Goal: Information Seeking & Learning: Understand process/instructions

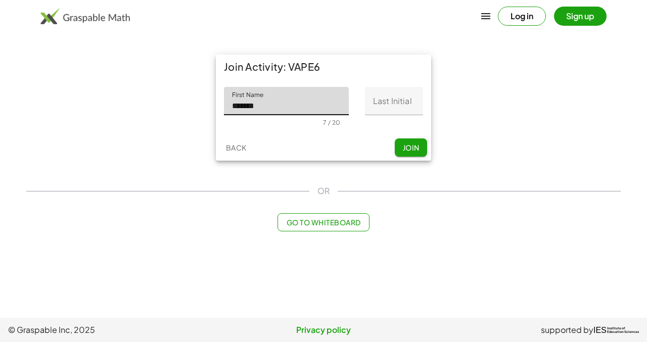
type input "*******"
click at [396, 106] on input "Last Initial" at bounding box center [394, 101] width 58 height 28
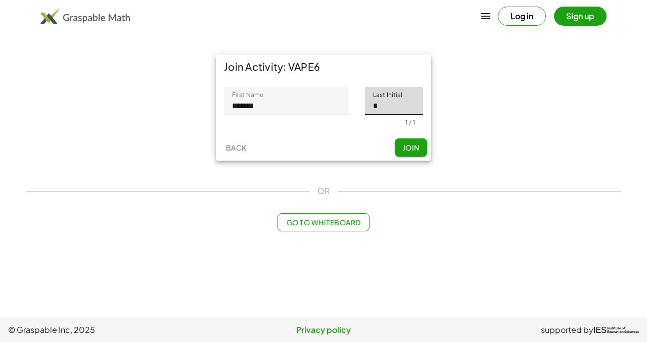
type input "*"
click at [420, 143] on button "Join" at bounding box center [411, 147] width 32 height 18
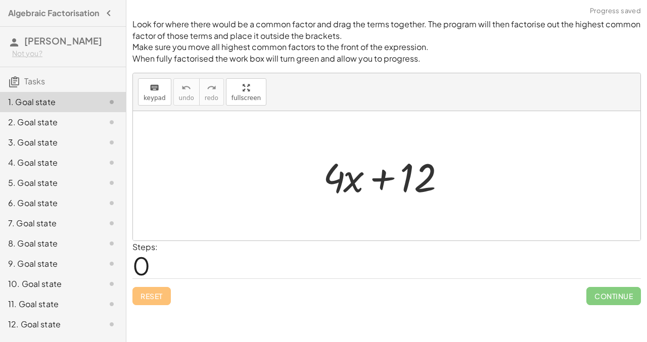
click at [435, 255] on div "Steps: 0" at bounding box center [386, 259] width 508 height 37
click at [376, 168] on div at bounding box center [390, 176] width 145 height 52
click at [349, 175] on div at bounding box center [390, 176] width 145 height 52
click at [380, 182] on div at bounding box center [390, 176] width 145 height 52
click at [313, 320] on div "Look for where there would be a common factor and drag the terms together. The …" at bounding box center [386, 171] width 520 height 342
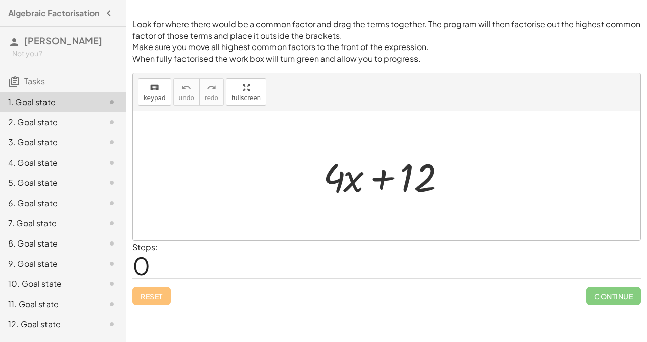
click at [314, 256] on div "Steps: 0" at bounding box center [386, 259] width 508 height 37
click at [152, 103] on button "keyboard keypad" at bounding box center [154, 91] width 33 height 27
click at [328, 214] on div at bounding box center [386, 175] width 507 height 129
click at [153, 101] on span "keypad" at bounding box center [154, 97] width 22 height 7
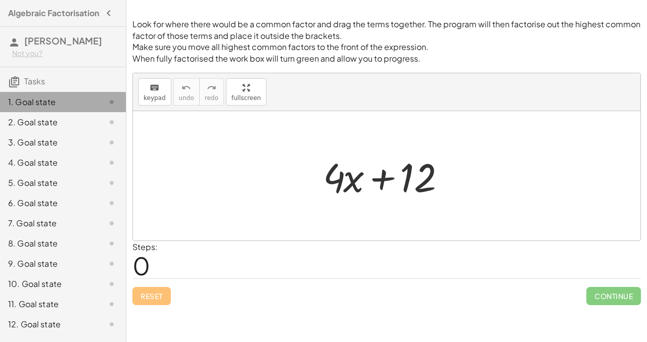
click at [95, 108] on div at bounding box center [103, 102] width 28 height 12
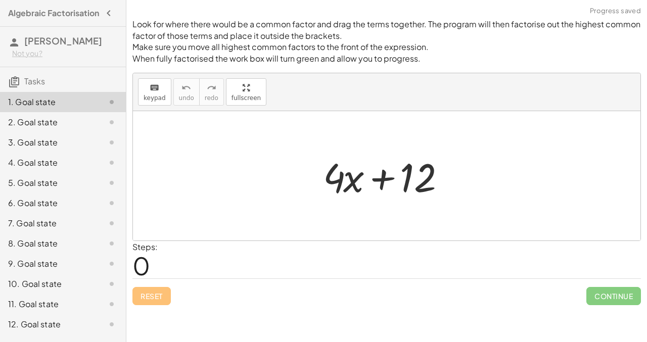
click at [336, 175] on div at bounding box center [390, 176] width 145 height 52
drag, startPoint x: 333, startPoint y: 178, endPoint x: 278, endPoint y: 177, distance: 55.6
click at [410, 187] on div at bounding box center [390, 176] width 145 height 52
drag, startPoint x: 428, startPoint y: 186, endPoint x: 411, endPoint y: 188, distance: 17.8
click at [411, 188] on div at bounding box center [390, 176] width 145 height 52
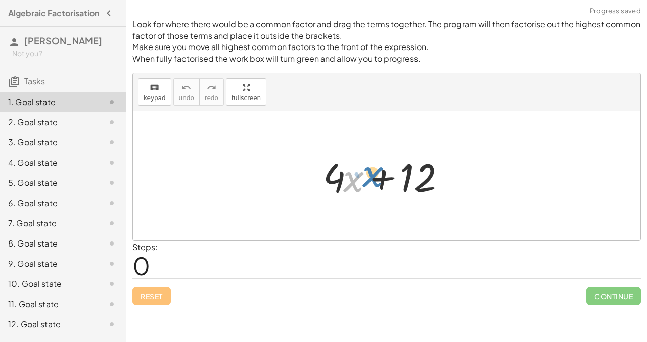
drag, startPoint x: 350, startPoint y: 181, endPoint x: 370, endPoint y: 176, distance: 20.3
click at [370, 176] on div at bounding box center [390, 176] width 145 height 52
drag, startPoint x: 349, startPoint y: 179, endPoint x: 412, endPoint y: 179, distance: 63.6
click at [412, 179] on div at bounding box center [390, 176] width 145 height 52
drag, startPoint x: 349, startPoint y: 184, endPoint x: 459, endPoint y: 249, distance: 127.7
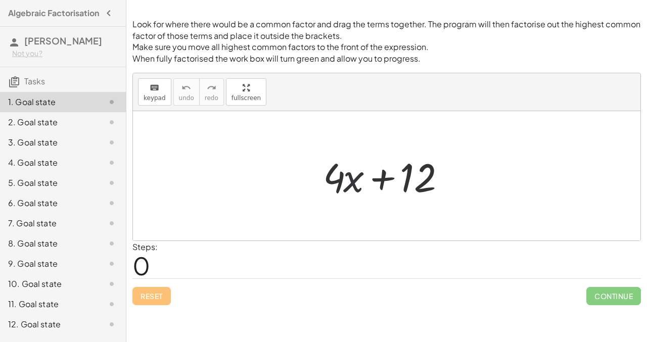
click at [0, 0] on div "Look for where there would be a common factor and drag the terms together. The …" at bounding box center [0, 0] width 0 height 0
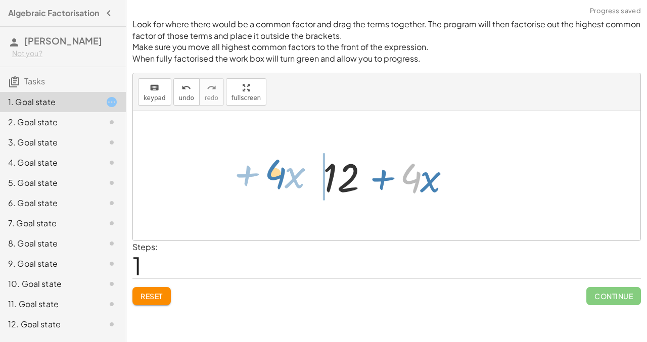
drag, startPoint x: 418, startPoint y: 184, endPoint x: 277, endPoint y: 179, distance: 140.5
click at [277, 179] on div "+ · 4 · x + 12 · 4 + · x + · 4 · x + 12" at bounding box center [386, 175] width 507 height 129
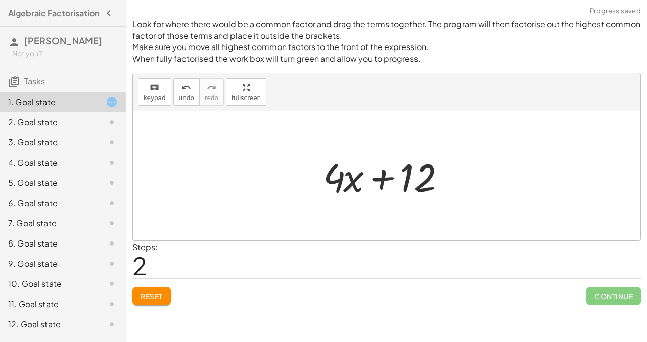
click at [45, 128] on div "2. Goal state" at bounding box center [48, 122] width 81 height 12
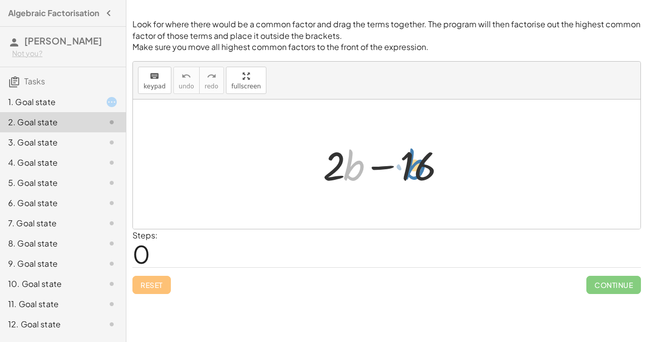
drag, startPoint x: 355, startPoint y: 168, endPoint x: 417, endPoint y: 166, distance: 62.7
click at [417, 166] on div at bounding box center [390, 164] width 145 height 52
click at [411, 168] on div at bounding box center [390, 164] width 145 height 52
drag, startPoint x: 358, startPoint y: 167, endPoint x: 399, endPoint y: 166, distance: 40.9
click at [399, 166] on div at bounding box center [390, 164] width 145 height 52
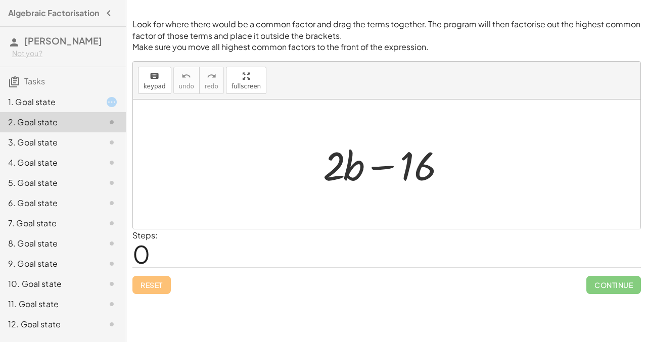
click at [381, 167] on div at bounding box center [390, 164] width 145 height 52
drag, startPoint x: 381, startPoint y: 167, endPoint x: 381, endPoint y: 190, distance: 23.2
click at [381, 191] on div "− + · 2 · b − 16" at bounding box center [387, 164] width 158 height 57
click at [399, 168] on div at bounding box center [390, 164] width 145 height 52
drag, startPoint x: 408, startPoint y: 168, endPoint x: 406, endPoint y: 157, distance: 11.2
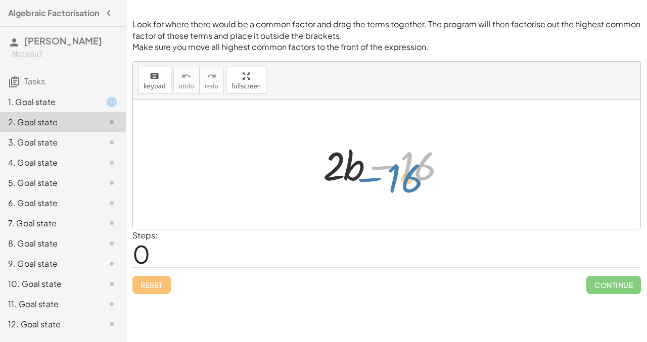
click at [406, 157] on div at bounding box center [390, 164] width 145 height 52
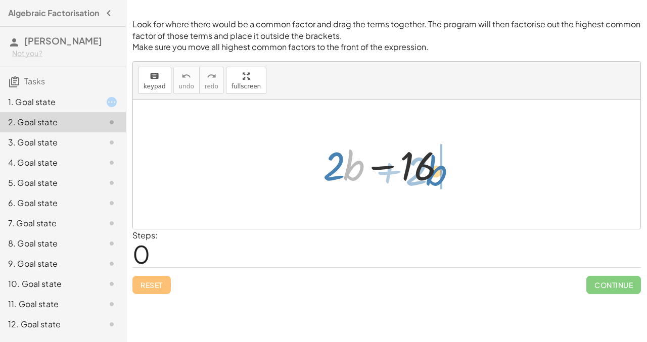
drag, startPoint x: 353, startPoint y: 164, endPoint x: 434, endPoint y: 169, distance: 82.0
click at [434, 169] on div at bounding box center [390, 164] width 145 height 52
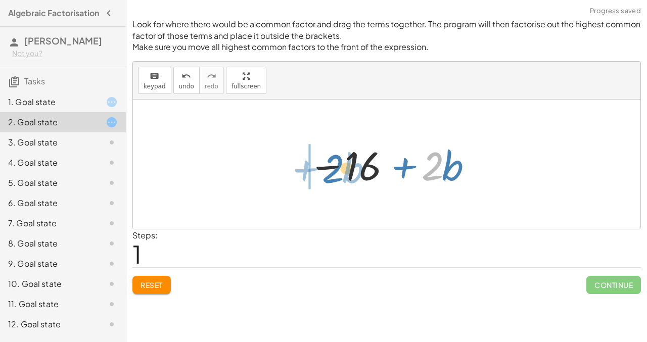
drag, startPoint x: 430, startPoint y: 171, endPoint x: 301, endPoint y: 175, distance: 129.4
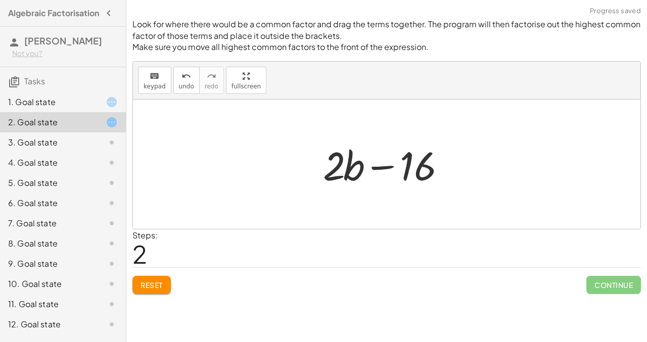
click at [158, 283] on span "Reset" at bounding box center [151, 284] width 22 height 9
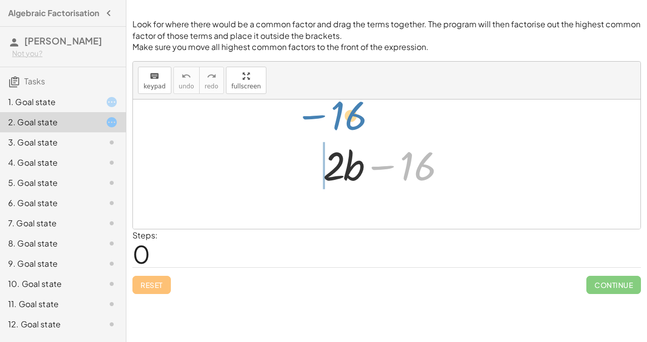
drag, startPoint x: 405, startPoint y: 175, endPoint x: 335, endPoint y: 124, distance: 85.7
click at [335, 124] on div "− 16 + · 2 · b − 16" at bounding box center [386, 164] width 507 height 129
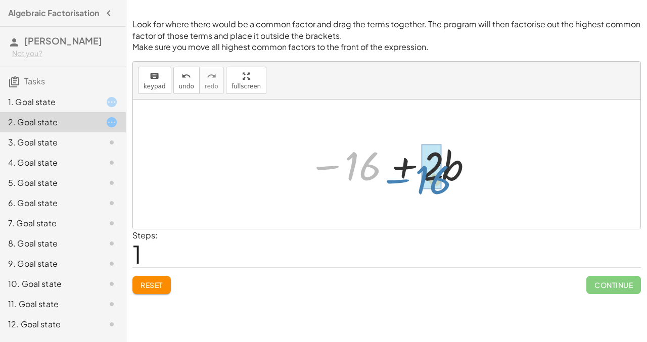
drag, startPoint x: 360, startPoint y: 155, endPoint x: 430, endPoint y: 168, distance: 71.5
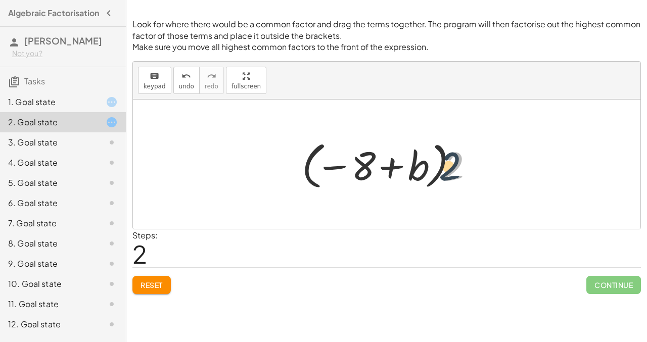
drag, startPoint x: 451, startPoint y: 158, endPoint x: 445, endPoint y: 159, distance: 6.1
click at [445, 159] on div at bounding box center [391, 164] width 188 height 56
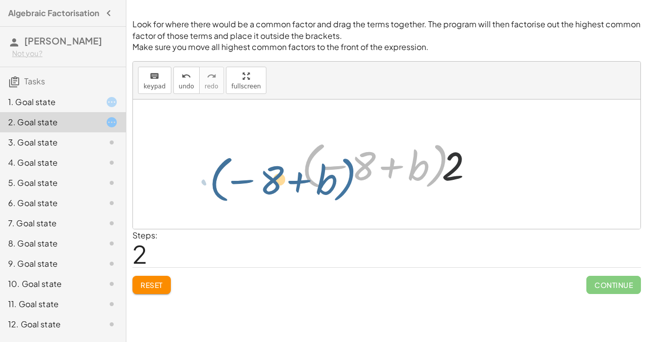
drag, startPoint x: 434, startPoint y: 158, endPoint x: 442, endPoint y: 129, distance: 30.3
click at [442, 129] on div "+ · 2 · b − 16 − 16 + · 2 · b − · 2 · 8 + · 2 · b · ( − 8 + b ) + b − · 2 8 · (…" at bounding box center [386, 164] width 507 height 129
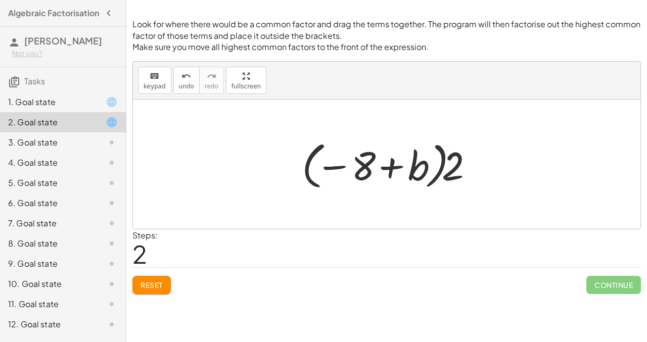
click at [438, 156] on div at bounding box center [391, 164] width 188 height 56
drag, startPoint x: 459, startPoint y: 162, endPoint x: 457, endPoint y: 182, distance: 19.8
click at [457, 182] on div at bounding box center [391, 164] width 188 height 56
drag, startPoint x: 457, startPoint y: 182, endPoint x: 436, endPoint y: 202, distance: 28.2
click at [436, 202] on div "+ · 2 · b − 16 − 16 + · 2 · b − · 2 · 8 + · 2 · b + b − · 2 8 · ( )" at bounding box center [386, 164] width 507 height 129
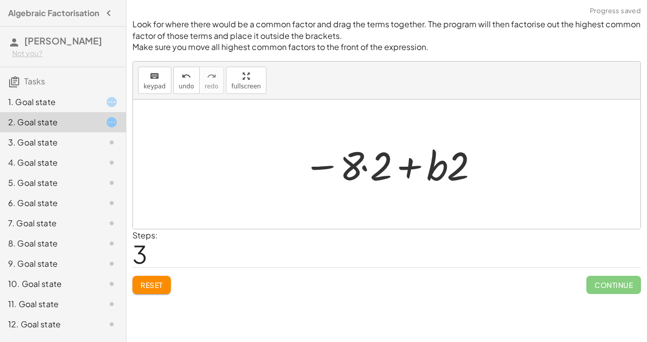
drag, startPoint x: 436, startPoint y: 202, endPoint x: 495, endPoint y: 180, distance: 62.3
click at [495, 180] on div at bounding box center [386, 164] width 507 height 129
click at [170, 283] on button "Reset" at bounding box center [151, 285] width 38 height 18
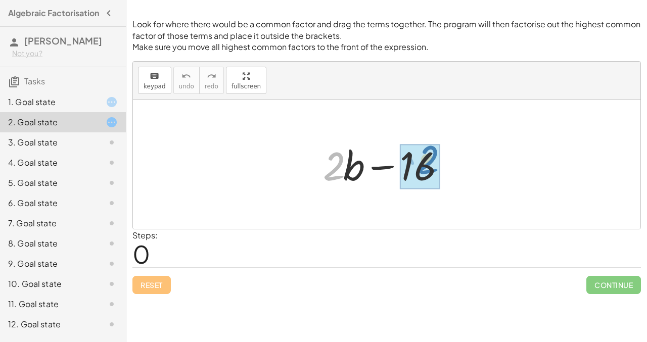
drag, startPoint x: 331, startPoint y: 176, endPoint x: 424, endPoint y: 170, distance: 93.1
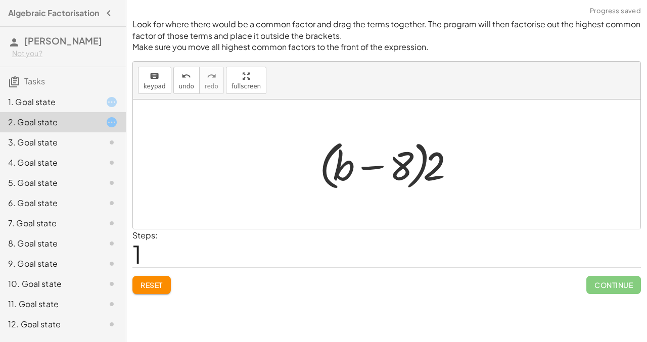
click at [433, 174] on div at bounding box center [390, 164] width 152 height 58
drag, startPoint x: 433, startPoint y: 174, endPoint x: 316, endPoint y: 174, distance: 117.2
click at [316, 174] on div at bounding box center [390, 164] width 152 height 58
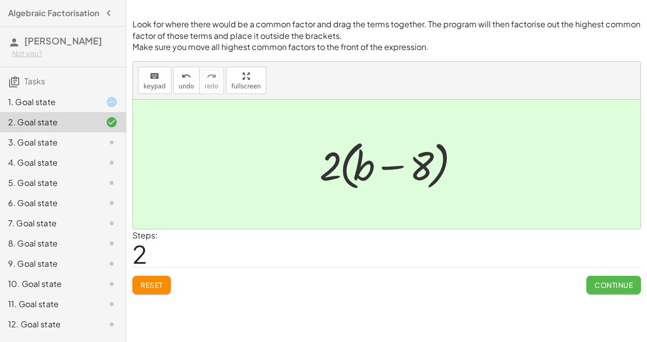
click at [619, 279] on button "Continue" at bounding box center [613, 285] width 55 height 18
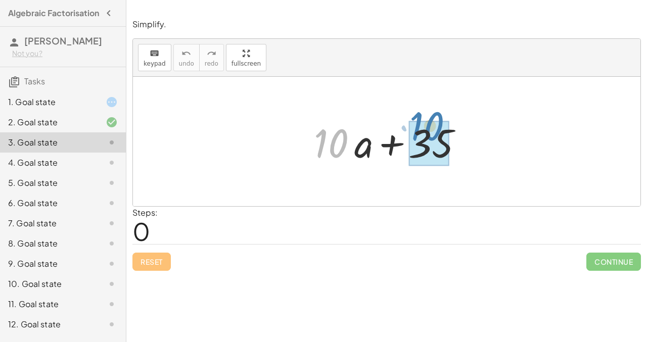
drag, startPoint x: 331, startPoint y: 136, endPoint x: 426, endPoint y: 119, distance: 97.0
click at [426, 119] on div at bounding box center [390, 142] width 163 height 52
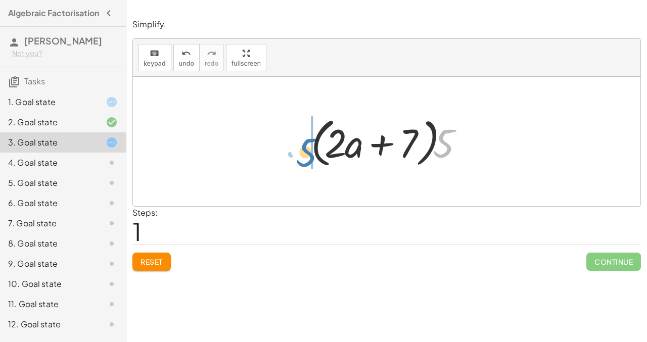
drag, startPoint x: 448, startPoint y: 144, endPoint x: 307, endPoint y: 149, distance: 140.5
click at [307, 149] on div at bounding box center [391, 142] width 170 height 58
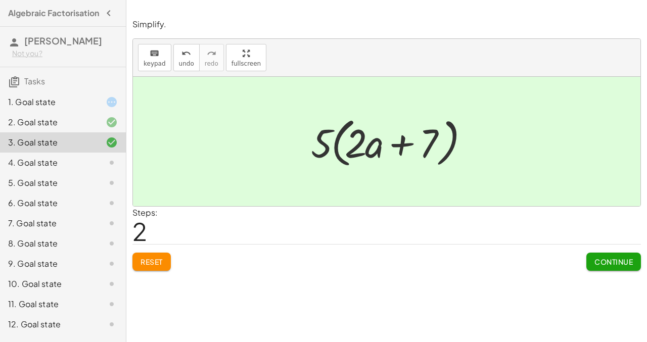
click at [144, 257] on button "Reset" at bounding box center [151, 262] width 38 height 18
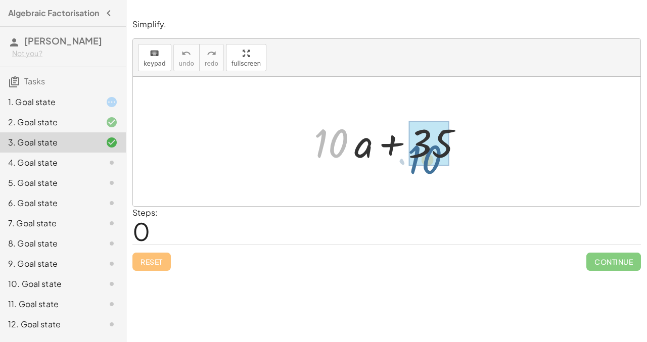
drag, startPoint x: 330, startPoint y: 145, endPoint x: 425, endPoint y: 162, distance: 96.9
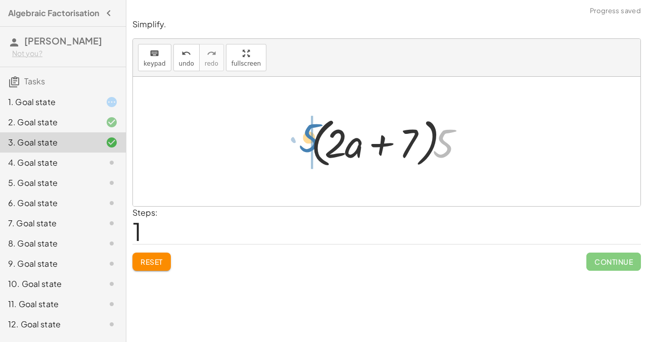
drag, startPoint x: 450, startPoint y: 146, endPoint x: 314, endPoint y: 140, distance: 136.0
click at [314, 140] on div at bounding box center [391, 142] width 170 height 58
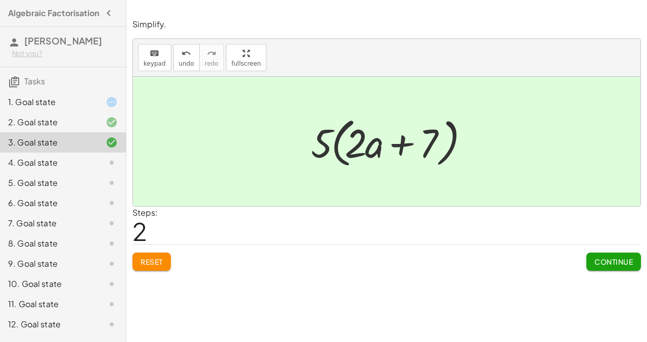
click at [616, 264] on span "Continue" at bounding box center [613, 261] width 38 height 9
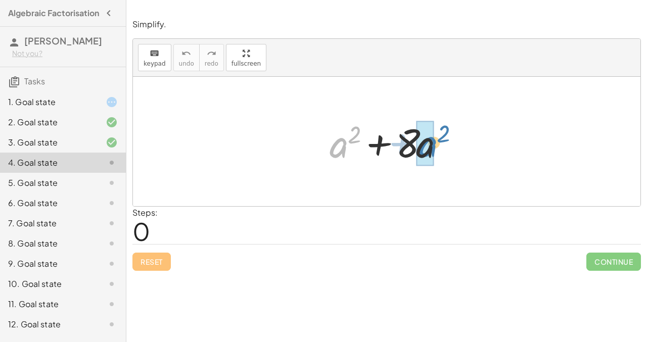
drag, startPoint x: 339, startPoint y: 145, endPoint x: 429, endPoint y: 144, distance: 89.9
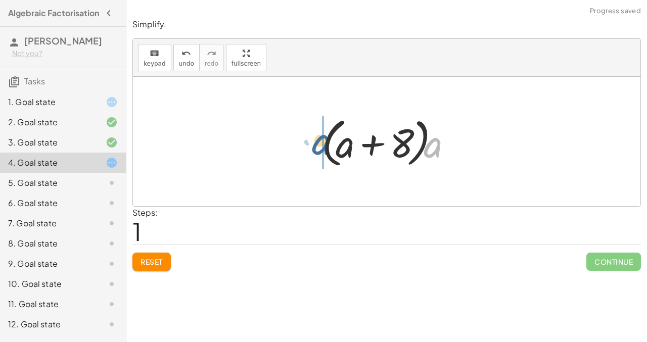
drag, startPoint x: 436, startPoint y: 147, endPoint x: 322, endPoint y: 143, distance: 114.2
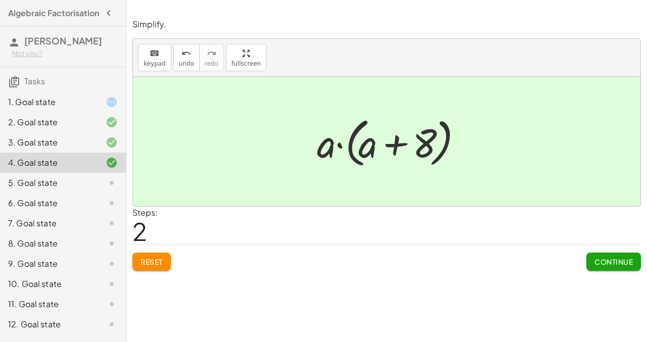
click at [146, 261] on span "Reset" at bounding box center [151, 261] width 22 height 9
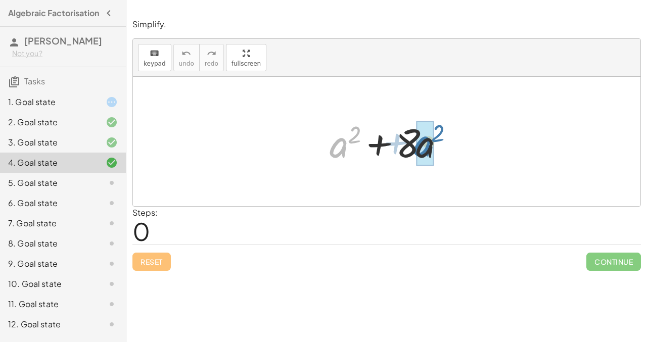
drag, startPoint x: 339, startPoint y: 147, endPoint x: 423, endPoint y: 145, distance: 83.9
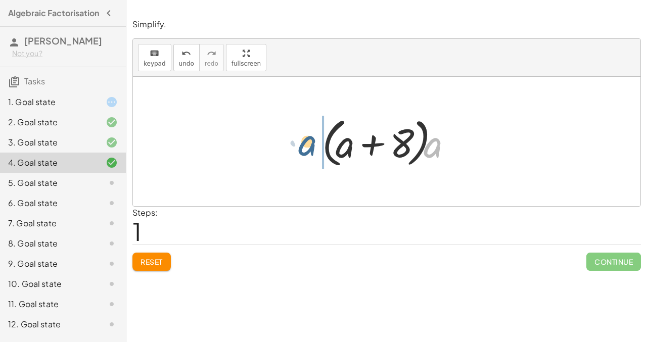
drag, startPoint x: 436, startPoint y: 148, endPoint x: 310, endPoint y: 145, distance: 126.3
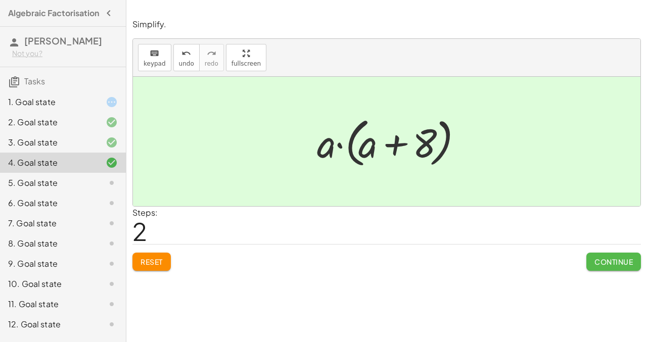
click at [608, 258] on span "Continue" at bounding box center [613, 261] width 38 height 9
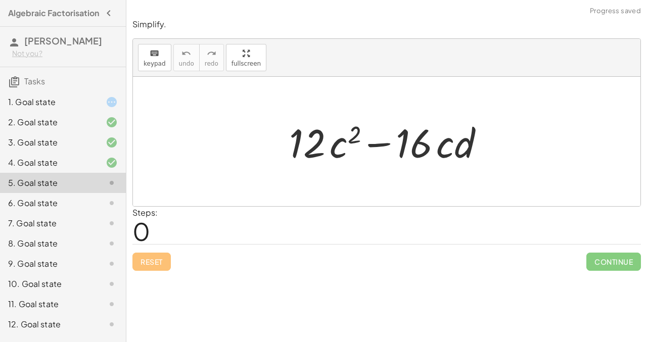
click at [56, 107] on div "1. Goal state" at bounding box center [48, 102] width 81 height 12
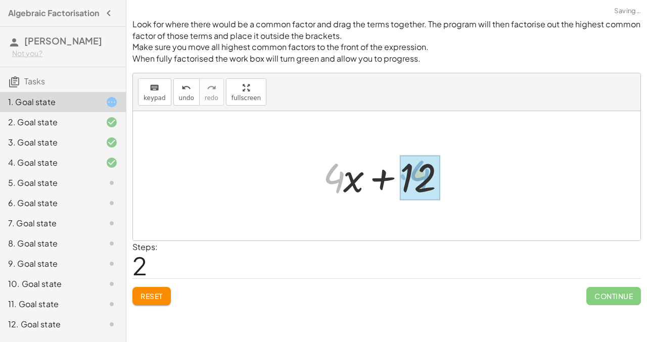
drag, startPoint x: 333, startPoint y: 176, endPoint x: 419, endPoint y: 173, distance: 85.4
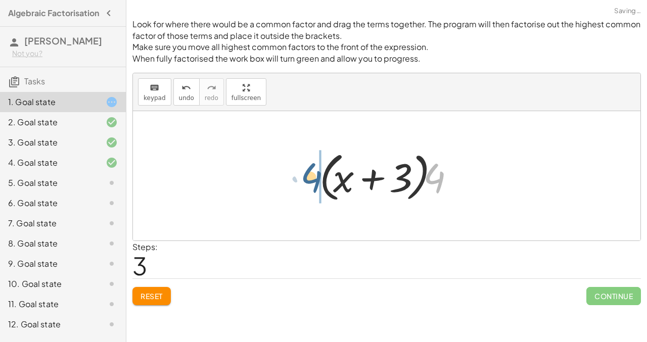
drag, startPoint x: 438, startPoint y: 179, endPoint x: 314, endPoint y: 179, distance: 124.3
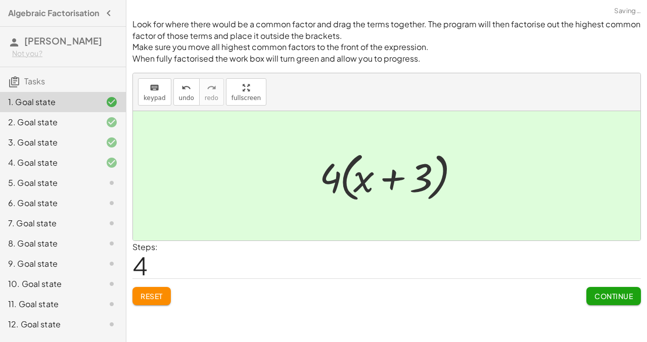
click at [99, 189] on div at bounding box center [103, 183] width 28 height 12
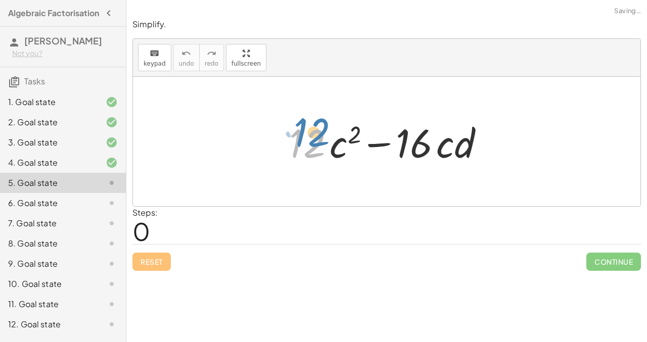
drag, startPoint x: 306, startPoint y: 146, endPoint x: 288, endPoint y: 132, distance: 21.9
click at [288, 132] on div at bounding box center [390, 142] width 213 height 52
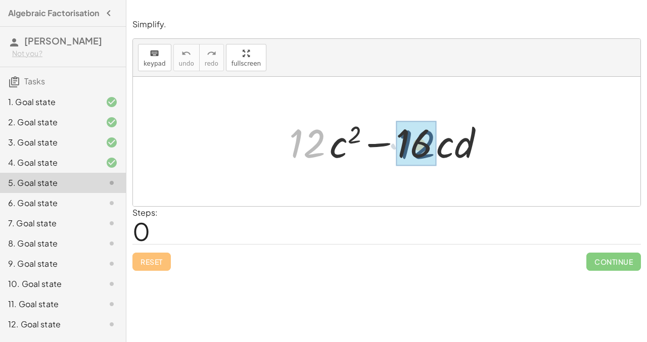
drag, startPoint x: 302, startPoint y: 150, endPoint x: 412, endPoint y: 151, distance: 110.1
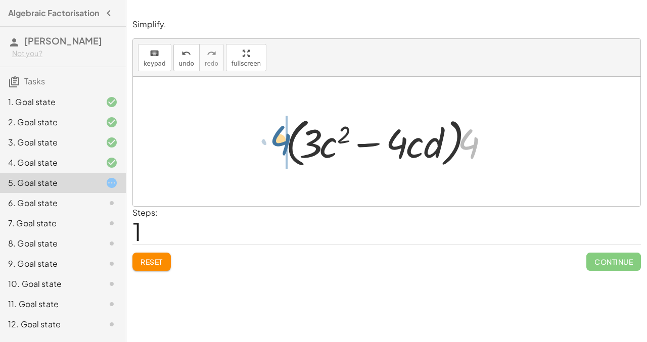
drag, startPoint x: 473, startPoint y: 140, endPoint x: 284, endPoint y: 137, distance: 188.4
click at [284, 137] on div at bounding box center [390, 142] width 220 height 58
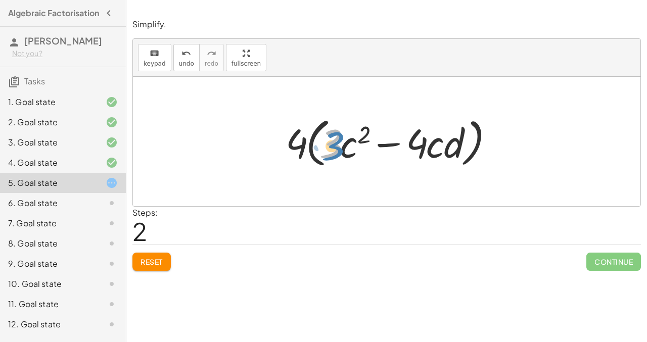
click at [325, 141] on div at bounding box center [390, 142] width 220 height 58
click at [161, 260] on span "Reset" at bounding box center [151, 261] width 22 height 9
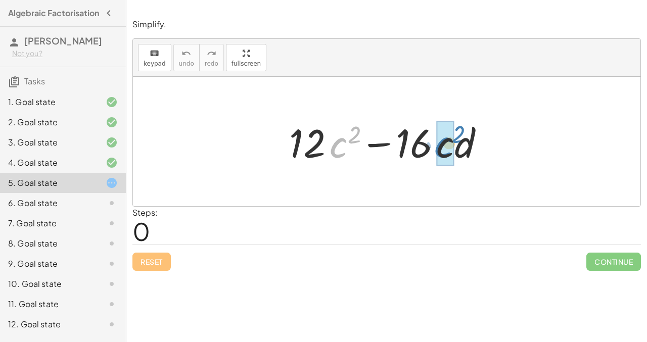
drag, startPoint x: 335, startPoint y: 151, endPoint x: 439, endPoint y: 150, distance: 104.6
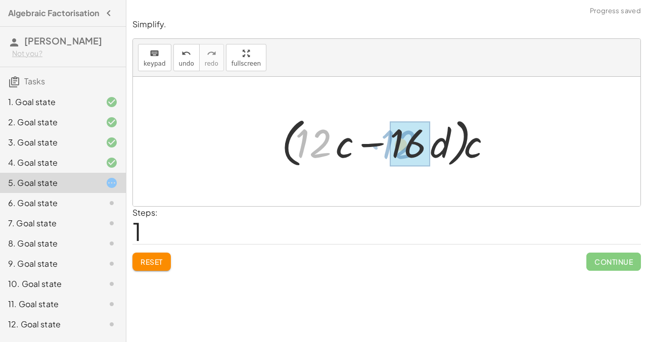
drag, startPoint x: 309, startPoint y: 137, endPoint x: 397, endPoint y: 138, distance: 87.4
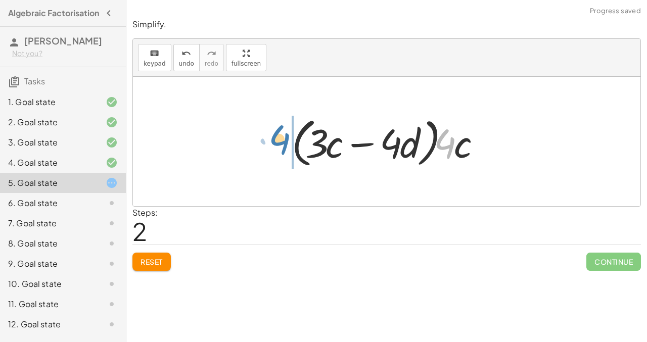
drag, startPoint x: 452, startPoint y: 144, endPoint x: 282, endPoint y: 141, distance: 169.8
click at [282, 141] on div "+ · 12 · c 2 − · 16 · c · d + · 12 · c · c − · 16 · c · d · ( + · 12 · c − · 16…" at bounding box center [386, 141] width 220 height 63
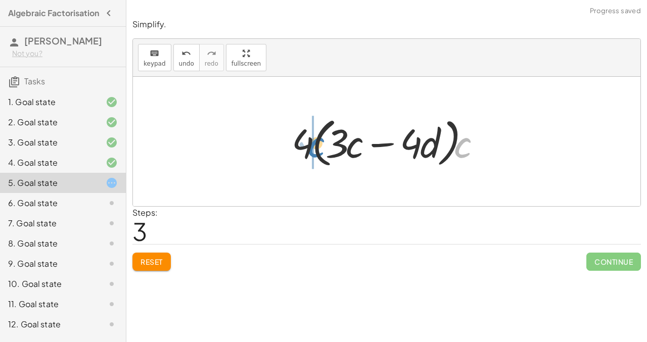
drag, startPoint x: 464, startPoint y: 147, endPoint x: 318, endPoint y: 146, distance: 146.0
click at [318, 146] on div at bounding box center [390, 142] width 208 height 58
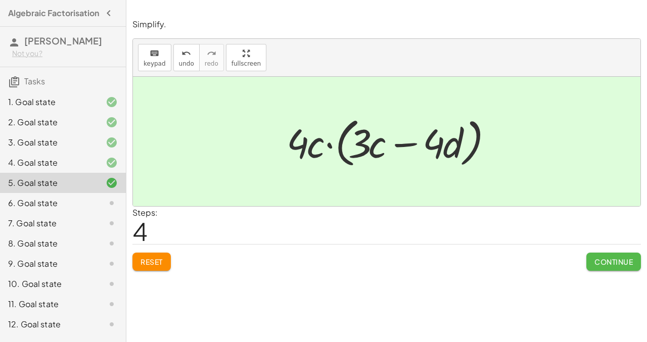
click at [627, 264] on span "Continue" at bounding box center [613, 261] width 38 height 9
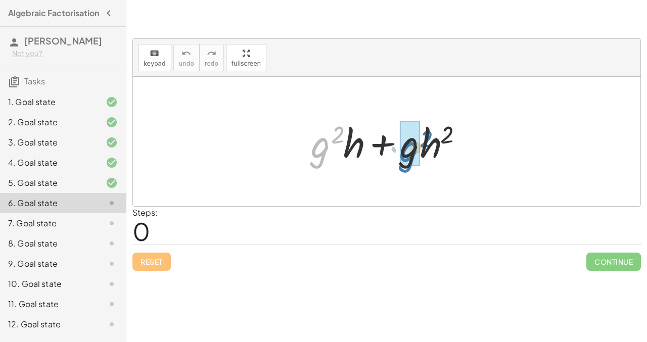
drag, startPoint x: 318, startPoint y: 150, endPoint x: 405, endPoint y: 153, distance: 87.0
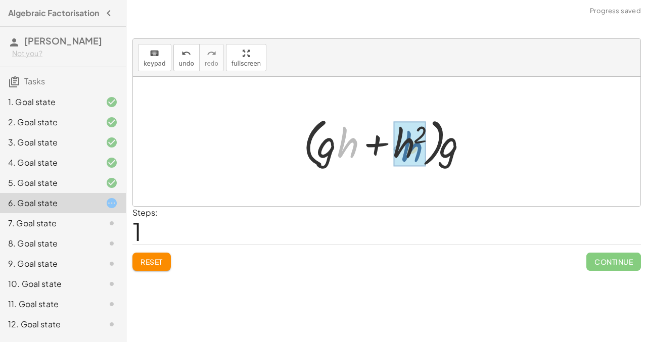
drag, startPoint x: 346, startPoint y: 142, endPoint x: 409, endPoint y: 144, distance: 63.7
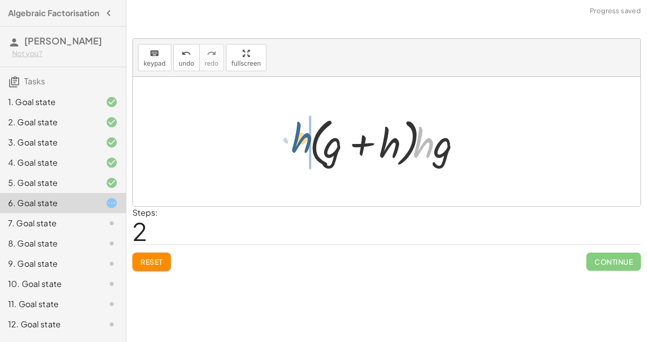
drag, startPoint x: 420, startPoint y: 145, endPoint x: 298, endPoint y: 140, distance: 122.9
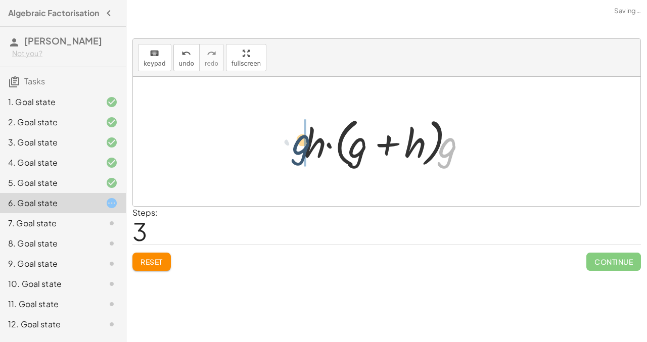
drag, startPoint x: 449, startPoint y: 149, endPoint x: 299, endPoint y: 144, distance: 150.1
click at [299, 144] on div at bounding box center [390, 142] width 182 height 58
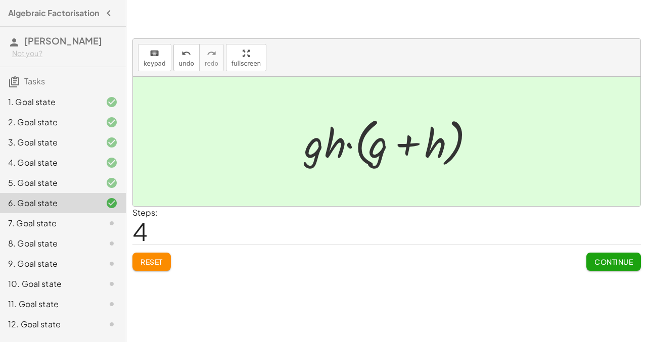
click at [606, 265] on span "Continue" at bounding box center [613, 261] width 38 height 9
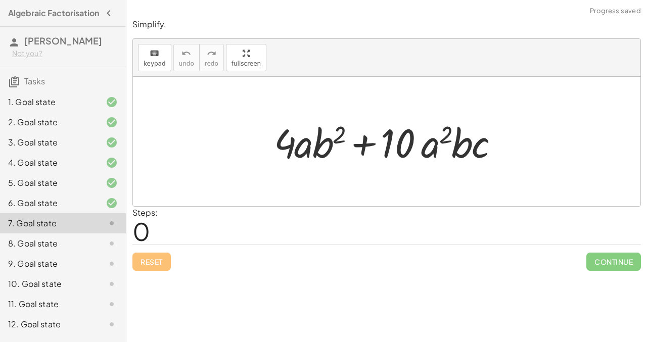
scroll to position [3, 0]
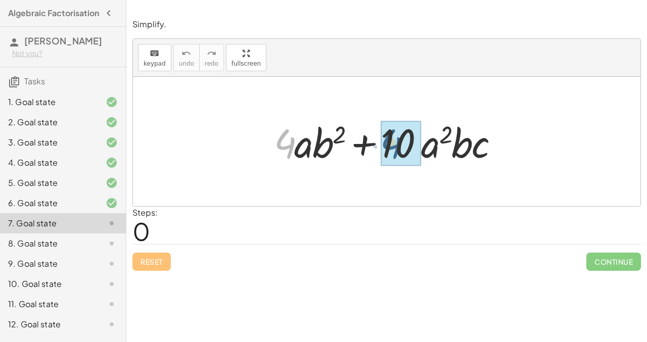
drag, startPoint x: 286, startPoint y: 141, endPoint x: 391, endPoint y: 140, distance: 105.1
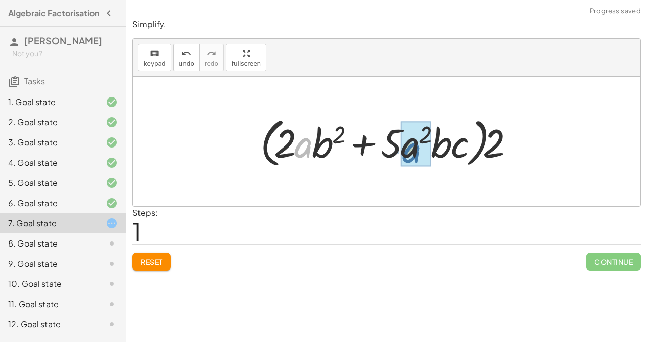
drag, startPoint x: 297, startPoint y: 148, endPoint x: 406, endPoint y: 153, distance: 109.2
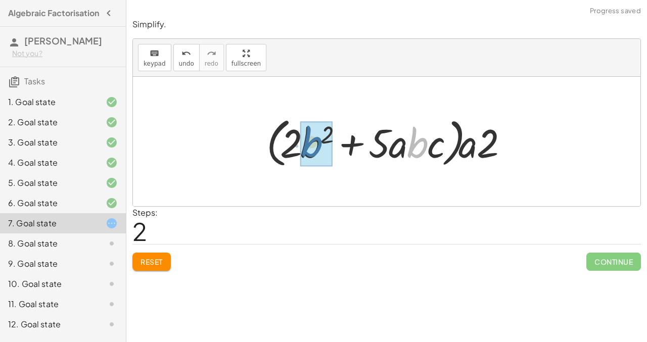
drag, startPoint x: 416, startPoint y: 147, endPoint x: 310, endPoint y: 145, distance: 105.6
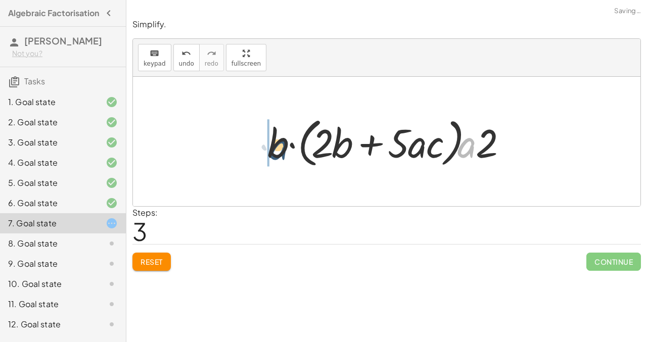
drag, startPoint x: 466, startPoint y: 147, endPoint x: 260, endPoint y: 147, distance: 206.6
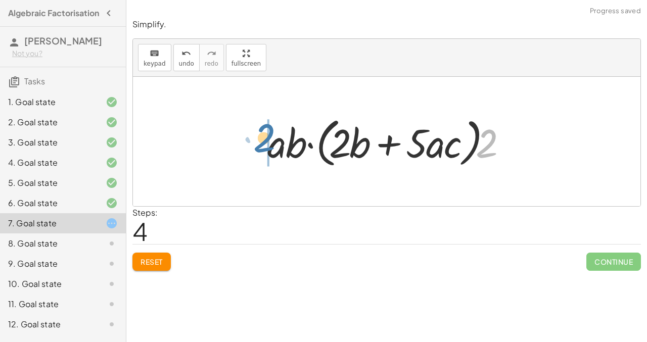
drag, startPoint x: 487, startPoint y: 153, endPoint x: 265, endPoint y: 147, distance: 222.3
click at [265, 147] on div at bounding box center [390, 142] width 256 height 58
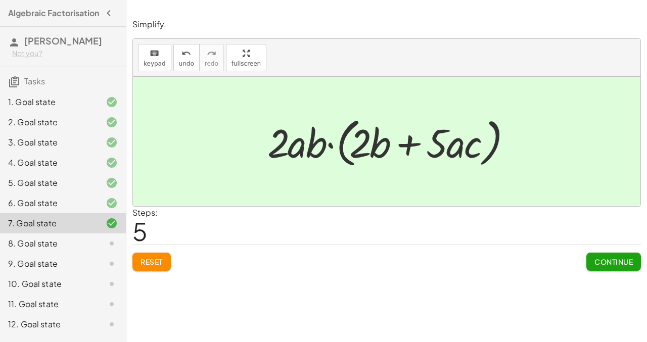
click at [603, 260] on span "Continue" at bounding box center [613, 261] width 38 height 9
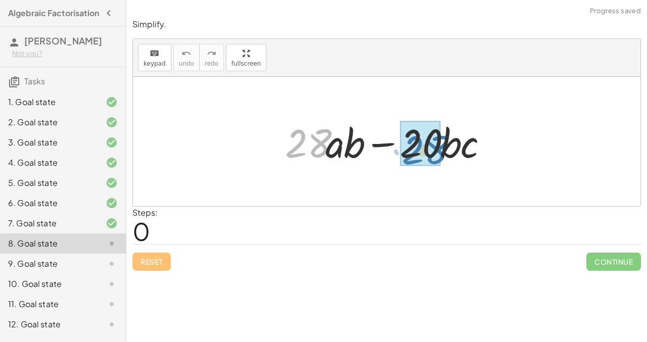
drag, startPoint x: 298, startPoint y: 145, endPoint x: 414, endPoint y: 152, distance: 116.8
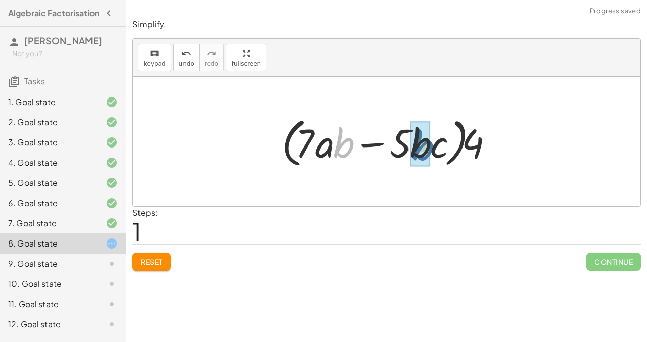
drag, startPoint x: 338, startPoint y: 145, endPoint x: 418, endPoint y: 148, distance: 79.9
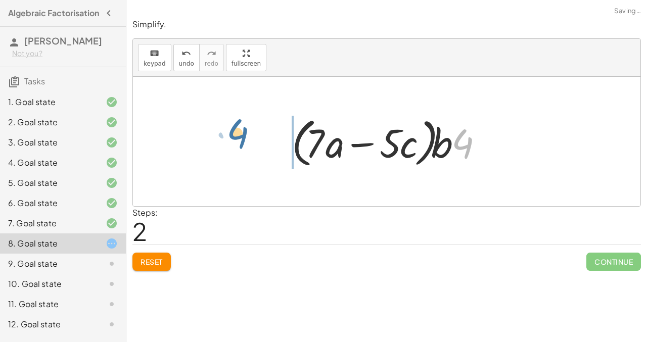
drag, startPoint x: 462, startPoint y: 143, endPoint x: 239, endPoint y: 134, distance: 223.5
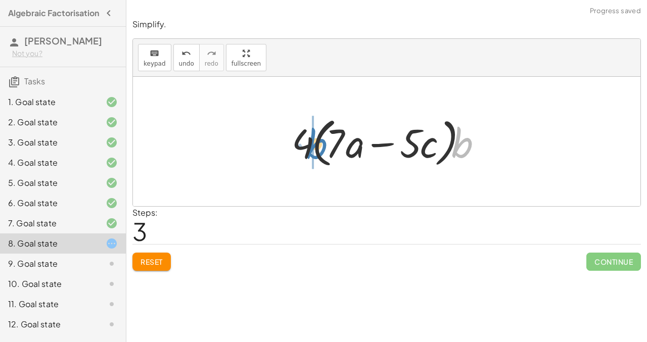
drag, startPoint x: 467, startPoint y: 148, endPoint x: 322, endPoint y: 149, distance: 145.5
click at [322, 149] on div at bounding box center [390, 142] width 208 height 58
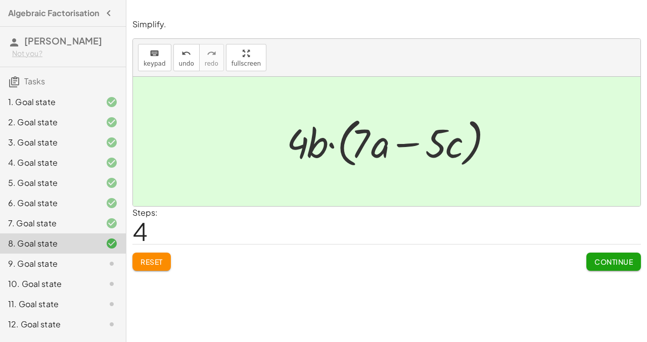
click at [158, 260] on span "Reset" at bounding box center [151, 261] width 22 height 9
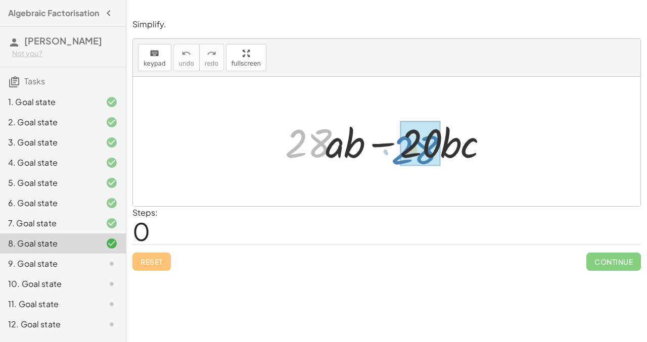
drag, startPoint x: 320, startPoint y: 146, endPoint x: 426, endPoint y: 153, distance: 106.3
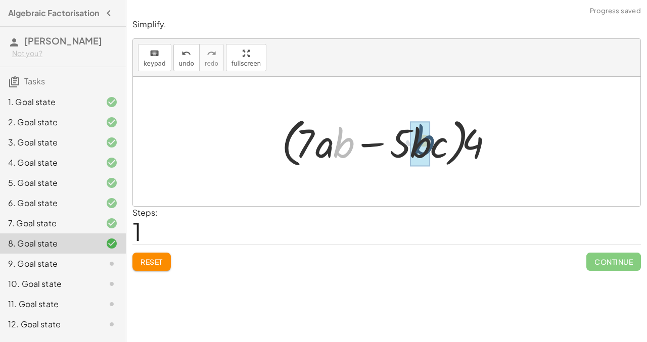
drag, startPoint x: 342, startPoint y: 146, endPoint x: 409, endPoint y: 146, distance: 66.2
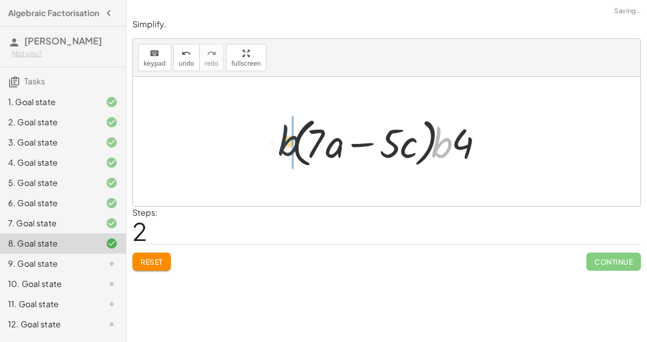
drag, startPoint x: 446, startPoint y: 145, endPoint x: 263, endPoint y: 142, distance: 182.9
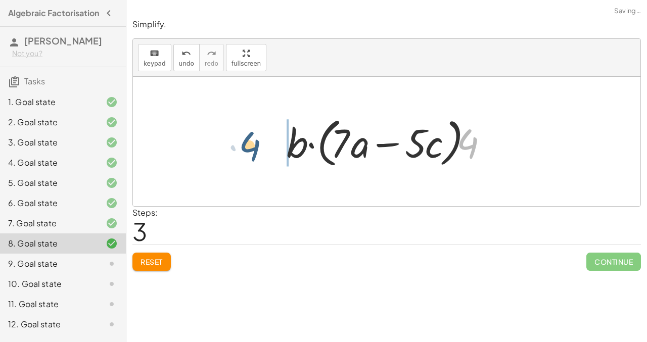
drag, startPoint x: 470, startPoint y: 147, endPoint x: 257, endPoint y: 149, distance: 213.7
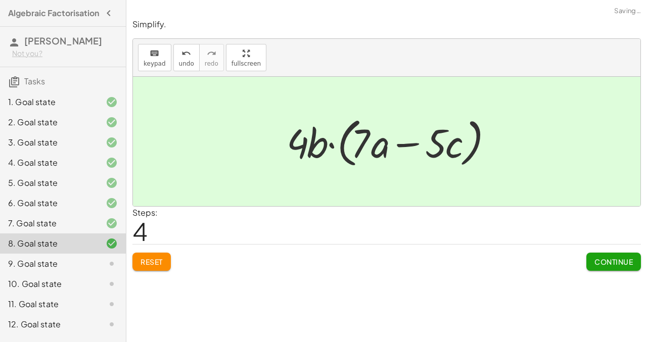
click at [612, 255] on button "Continue" at bounding box center [613, 262] width 55 height 18
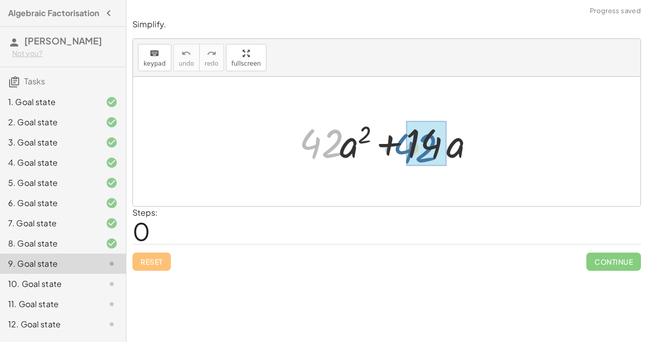
drag, startPoint x: 313, startPoint y: 147, endPoint x: 407, endPoint y: 152, distance: 94.6
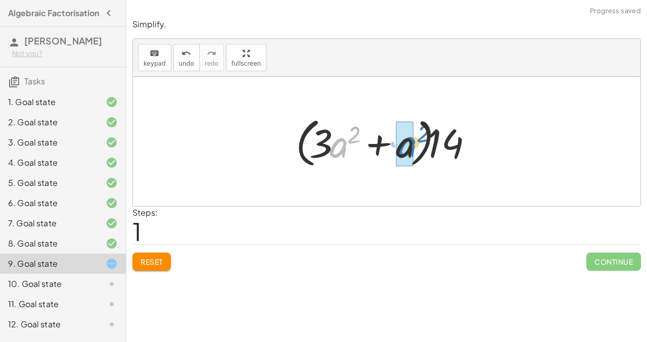
drag, startPoint x: 335, startPoint y: 147, endPoint x: 404, endPoint y: 146, distance: 68.7
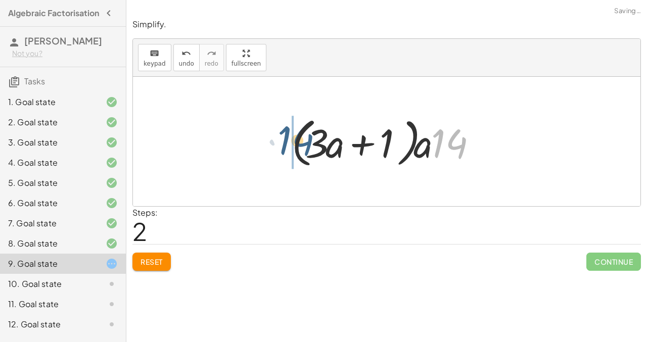
drag, startPoint x: 457, startPoint y: 142, endPoint x: 280, endPoint y: 137, distance: 176.9
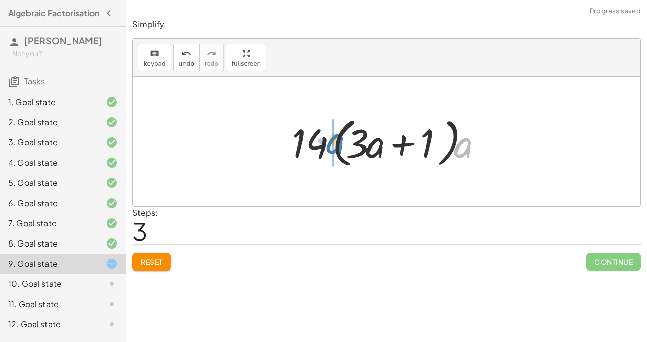
drag, startPoint x: 467, startPoint y: 151, endPoint x: 340, endPoint y: 147, distance: 126.9
click at [340, 147] on div at bounding box center [390, 142] width 208 height 58
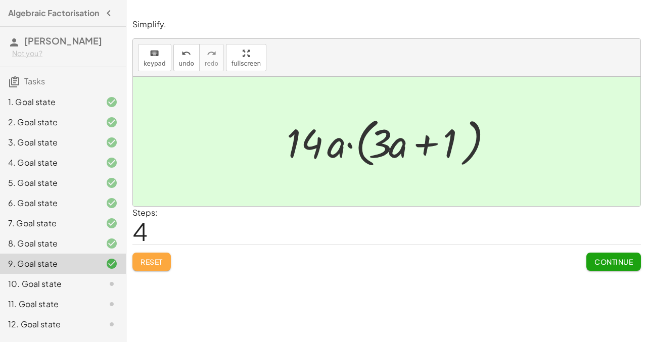
click at [158, 260] on span "Reset" at bounding box center [151, 261] width 22 height 9
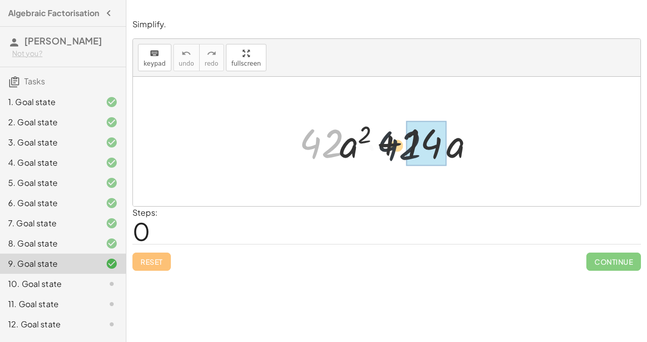
drag, startPoint x: 330, startPoint y: 148, endPoint x: 422, endPoint y: 151, distance: 92.0
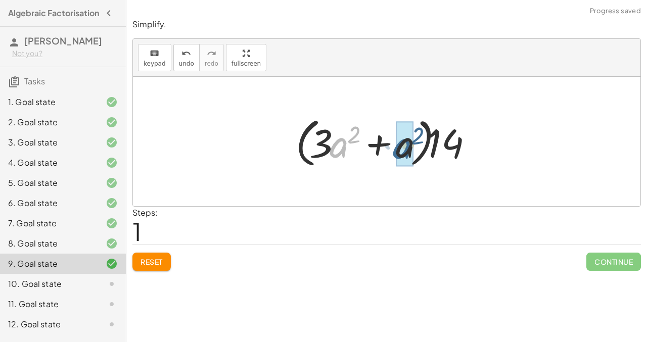
drag, startPoint x: 337, startPoint y: 141, endPoint x: 401, endPoint y: 142, distance: 63.2
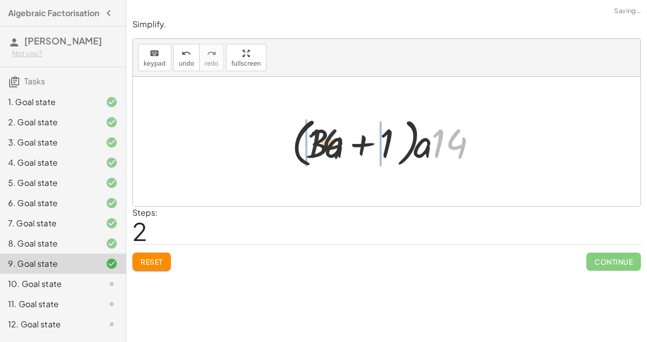
drag, startPoint x: 455, startPoint y: 146, endPoint x: 277, endPoint y: 146, distance: 177.8
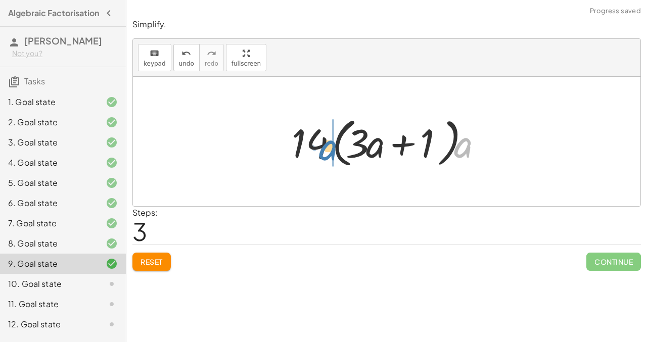
drag, startPoint x: 464, startPoint y: 150, endPoint x: 330, endPoint y: 152, distance: 134.4
click at [330, 152] on div at bounding box center [390, 142] width 208 height 58
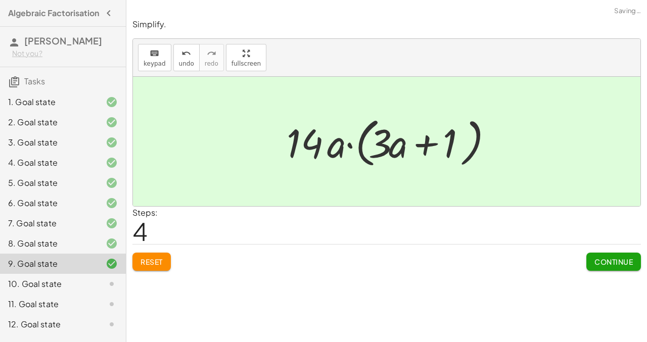
click at [621, 257] on button "Continue" at bounding box center [613, 262] width 55 height 18
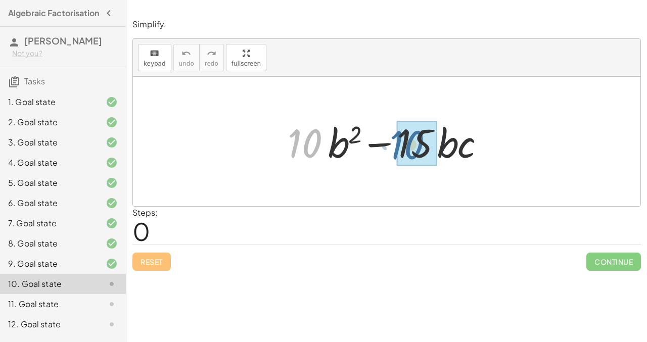
drag, startPoint x: 305, startPoint y: 145, endPoint x: 410, endPoint y: 147, distance: 105.1
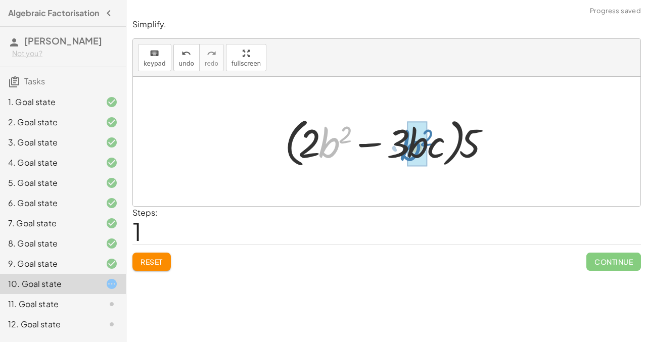
drag, startPoint x: 328, startPoint y: 144, endPoint x: 410, endPoint y: 147, distance: 81.9
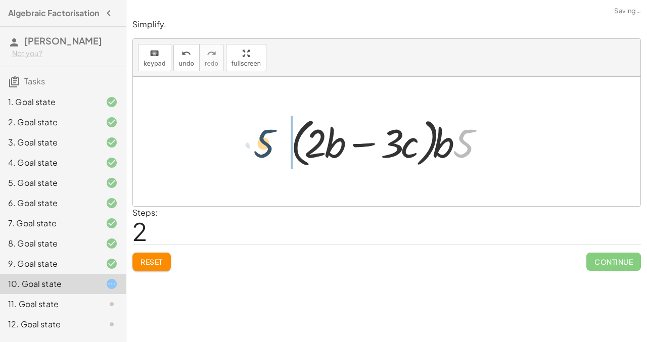
drag, startPoint x: 463, startPoint y: 153, endPoint x: 263, endPoint y: 153, distance: 200.0
click at [263, 153] on div "+ · 10 · b 2 − · 15 · b · c + · 5 · 2 · b 2 − · 5 · 3 · b · c · ( + · 2 · b 2 −…" at bounding box center [386, 141] width 507 height 129
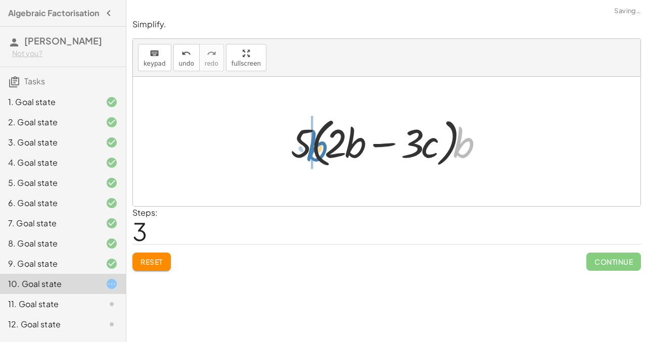
drag, startPoint x: 462, startPoint y: 152, endPoint x: 314, endPoint y: 155, distance: 147.5
click at [314, 155] on div at bounding box center [390, 142] width 210 height 58
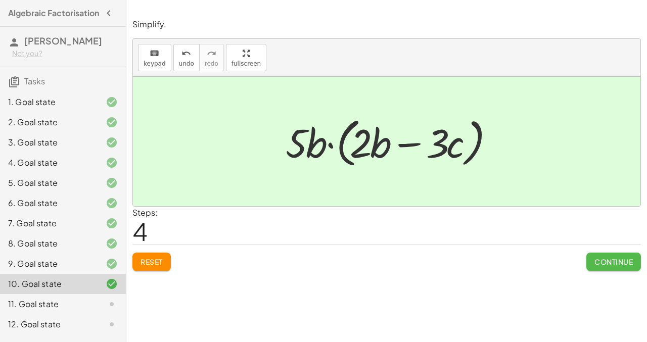
click at [603, 265] on span "Continue" at bounding box center [613, 261] width 38 height 9
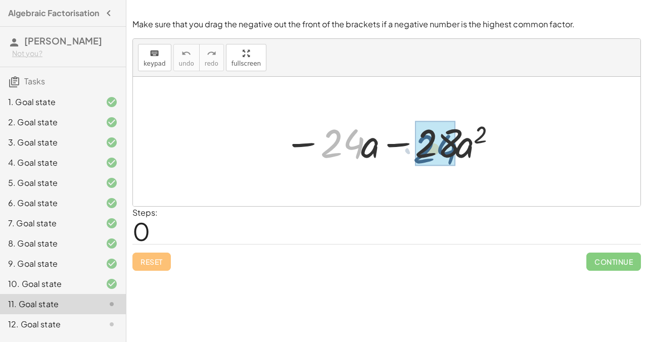
drag, startPoint x: 330, startPoint y: 153, endPoint x: 423, endPoint y: 158, distance: 93.6
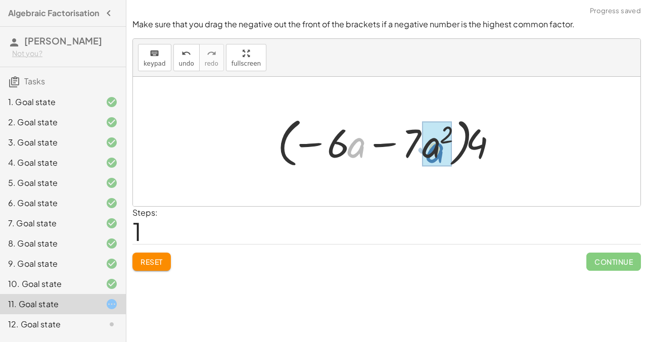
drag, startPoint x: 356, startPoint y: 146, endPoint x: 434, endPoint y: 152, distance: 78.5
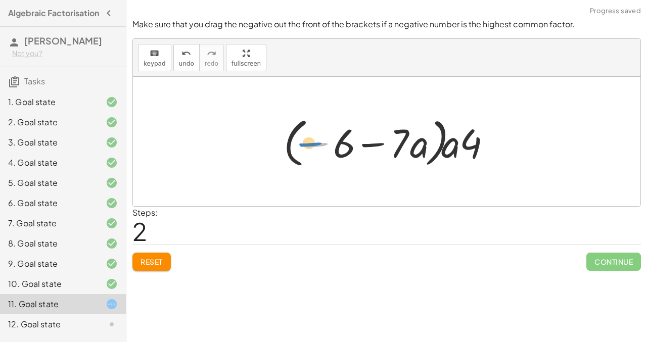
drag, startPoint x: 315, startPoint y: 143, endPoint x: 308, endPoint y: 143, distance: 7.1
click at [308, 143] on div at bounding box center [390, 142] width 224 height 58
drag, startPoint x: 477, startPoint y: 137, endPoint x: 233, endPoint y: 136, distance: 244.0
click at [233, 136] on div "− · 24 · a − · 28 · a 2 − · 4 · 6 · a − · 4 · 7 · a 2 · ( − · 6 · a − · 7 · a 2…" at bounding box center [386, 141] width 507 height 129
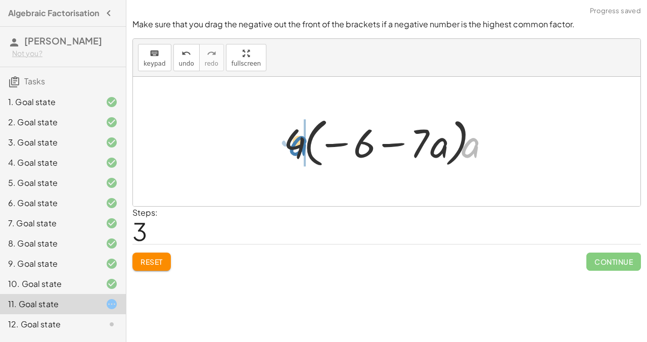
drag, startPoint x: 468, startPoint y: 154, endPoint x: 296, endPoint y: 152, distance: 171.8
click at [296, 152] on div at bounding box center [390, 142] width 224 height 58
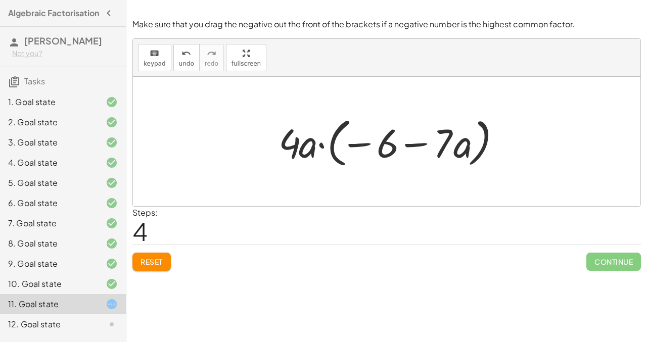
click at [57, 227] on div "7. Goal state" at bounding box center [48, 223] width 81 height 12
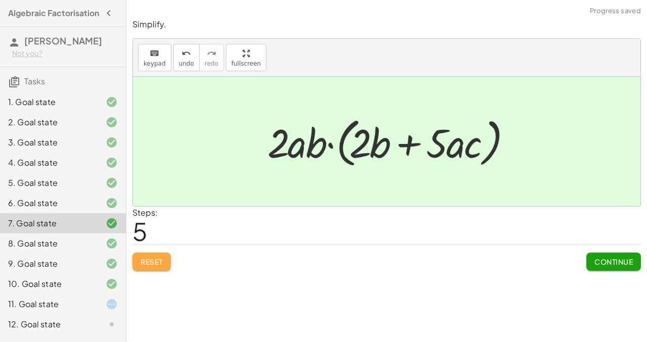
click at [150, 257] on button "Reset" at bounding box center [151, 262] width 38 height 18
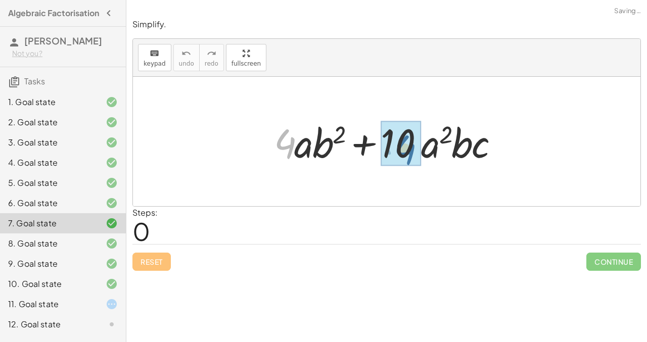
drag, startPoint x: 282, startPoint y: 146, endPoint x: 400, endPoint y: 151, distance: 118.3
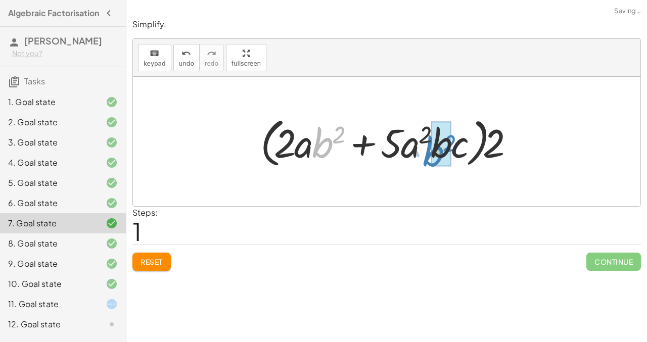
drag, startPoint x: 322, startPoint y: 141, endPoint x: 435, endPoint y: 151, distance: 113.0
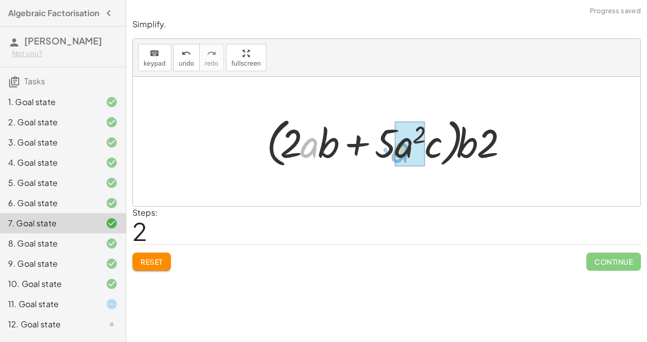
drag, startPoint x: 310, startPoint y: 143, endPoint x: 402, endPoint y: 148, distance: 91.6
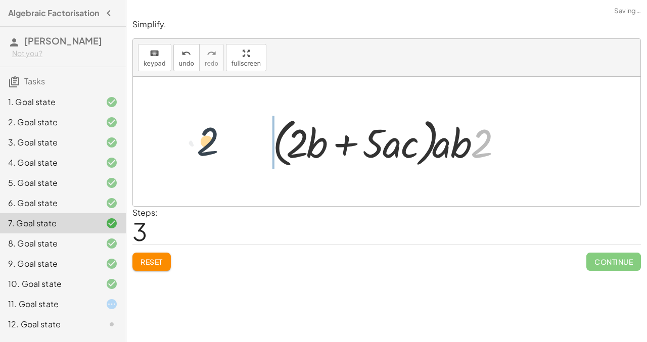
drag, startPoint x: 479, startPoint y: 146, endPoint x: 200, endPoint y: 143, distance: 279.4
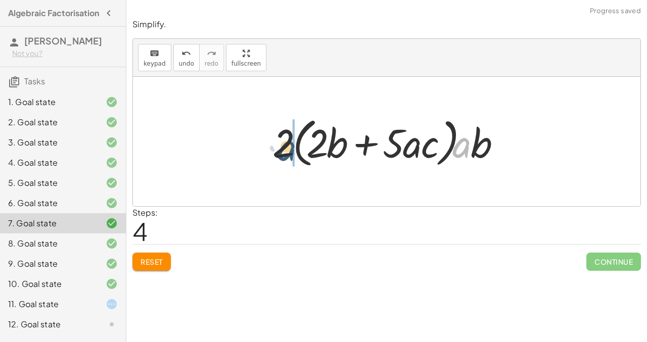
drag, startPoint x: 465, startPoint y: 151, endPoint x: 291, endPoint y: 153, distance: 174.3
click at [291, 153] on div at bounding box center [390, 142] width 246 height 58
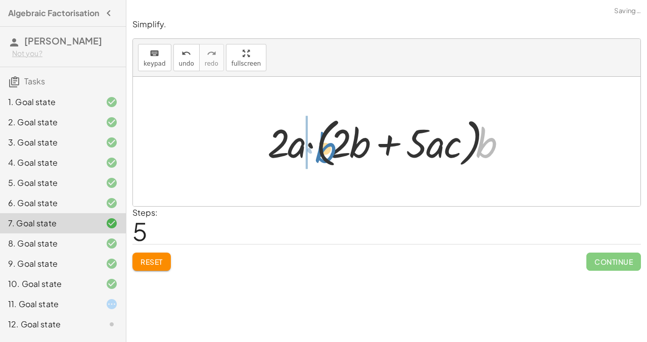
drag, startPoint x: 484, startPoint y: 147, endPoint x: 323, endPoint y: 152, distance: 160.7
click at [323, 152] on div at bounding box center [390, 142] width 256 height 58
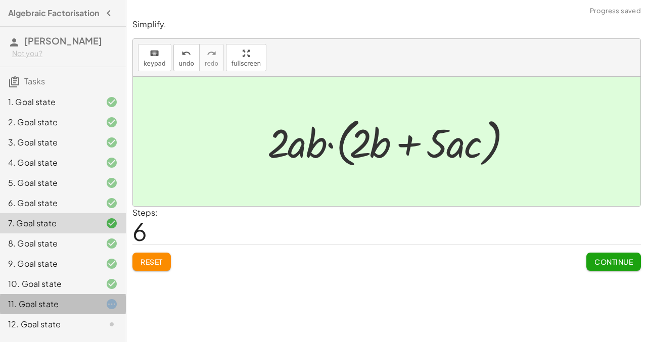
click at [62, 307] on div "11. Goal state" at bounding box center [48, 304] width 81 height 12
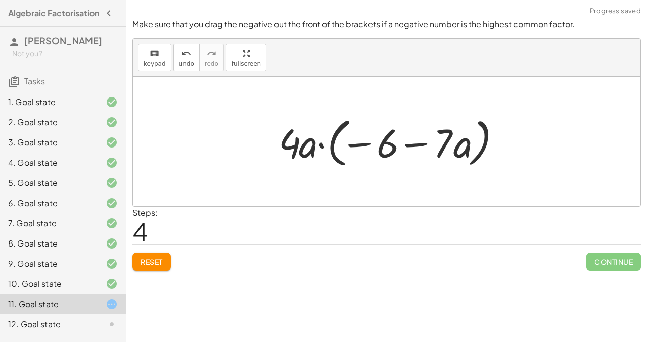
click at [362, 142] on div at bounding box center [390, 142] width 234 height 58
drag, startPoint x: 360, startPoint y: 144, endPoint x: 270, endPoint y: 149, distance: 89.5
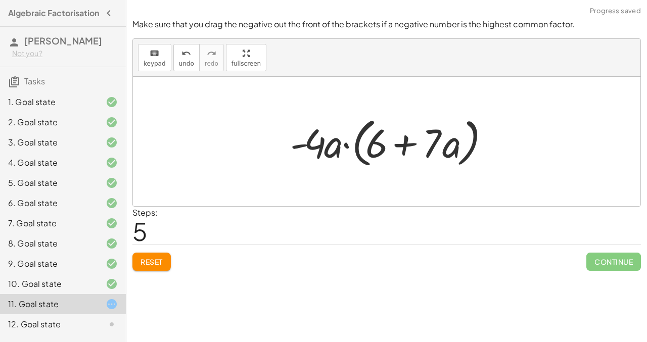
click at [158, 268] on button "Reset" at bounding box center [151, 262] width 38 height 18
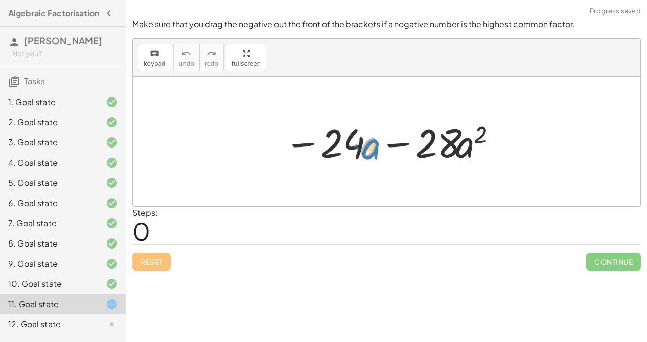
click at [368, 145] on div at bounding box center [390, 142] width 222 height 52
drag, startPoint x: 307, startPoint y: 144, endPoint x: 313, endPoint y: 137, distance: 9.7
click at [313, 137] on div at bounding box center [390, 142] width 222 height 52
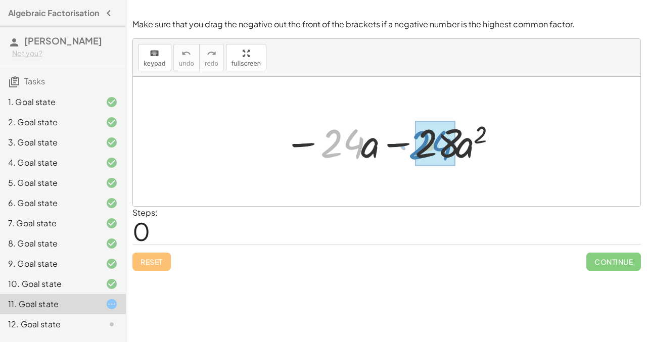
drag, startPoint x: 341, startPoint y: 139, endPoint x: 429, endPoint y: 140, distance: 87.9
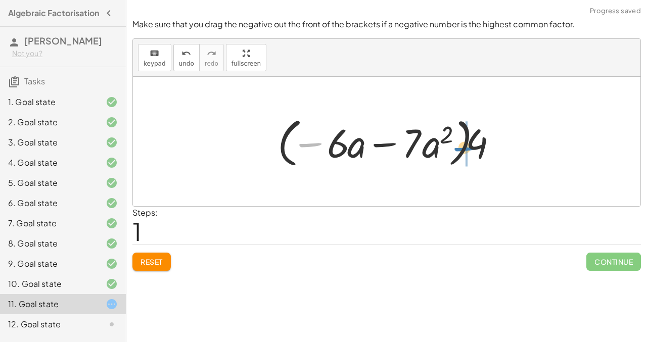
drag, startPoint x: 312, startPoint y: 144, endPoint x: 468, endPoint y: 147, distance: 155.6
click at [468, 147] on div at bounding box center [390, 142] width 236 height 58
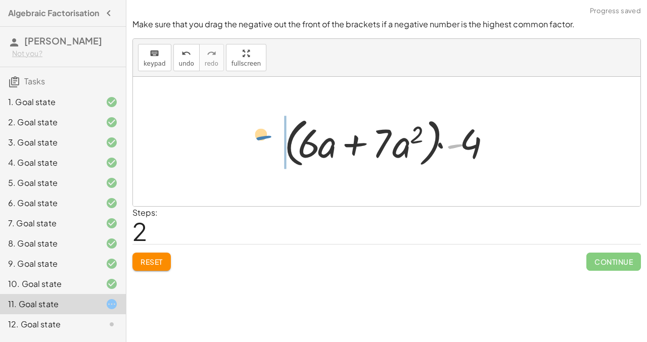
drag, startPoint x: 456, startPoint y: 145, endPoint x: 264, endPoint y: 137, distance: 192.1
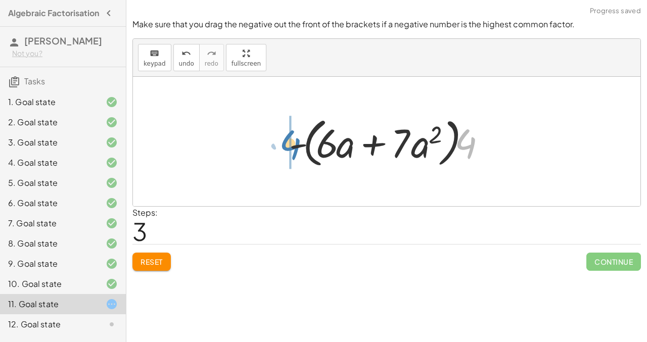
drag, startPoint x: 468, startPoint y: 142, endPoint x: 289, endPoint y: 143, distance: 178.3
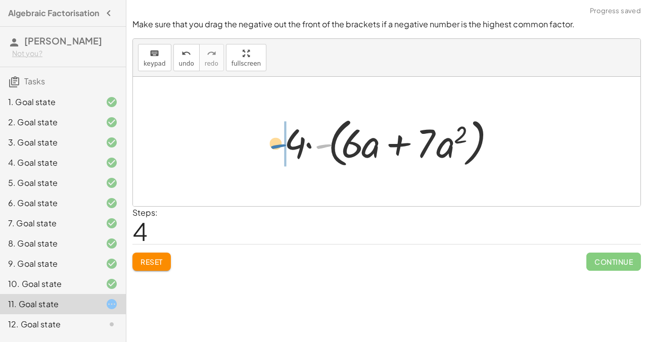
drag, startPoint x: 322, startPoint y: 145, endPoint x: 276, endPoint y: 145, distance: 45.5
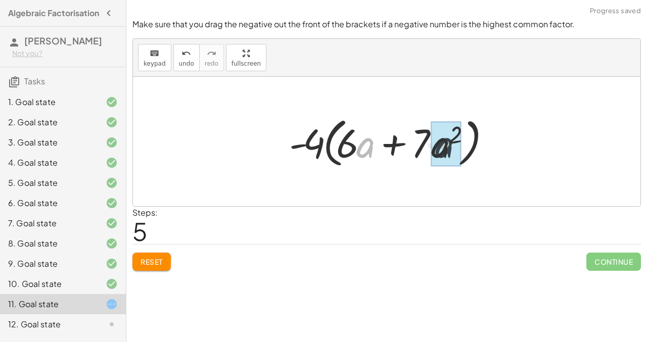
drag, startPoint x: 365, startPoint y: 145, endPoint x: 445, endPoint y: 145, distance: 79.8
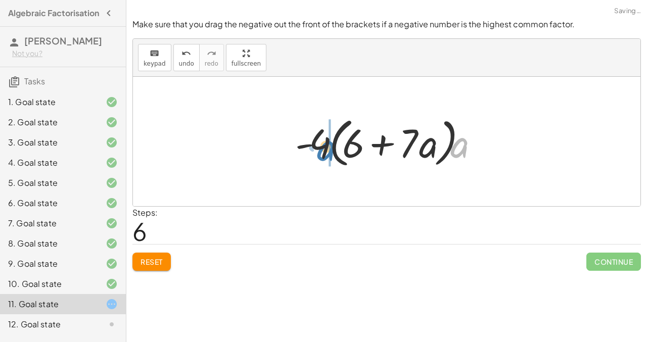
drag, startPoint x: 462, startPoint y: 147, endPoint x: 328, endPoint y: 151, distance: 133.4
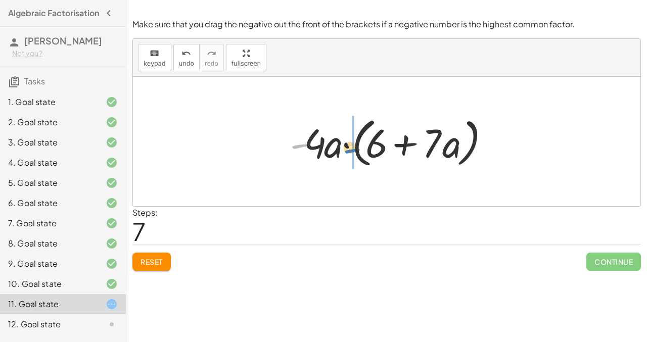
drag, startPoint x: 301, startPoint y: 144, endPoint x: 353, endPoint y: 148, distance: 52.7
click at [332, 145] on div at bounding box center [390, 142] width 211 height 58
click at [305, 145] on div at bounding box center [390, 142] width 211 height 58
click at [369, 147] on div at bounding box center [390, 142] width 211 height 58
click at [394, 147] on div at bounding box center [390, 142] width 211 height 58
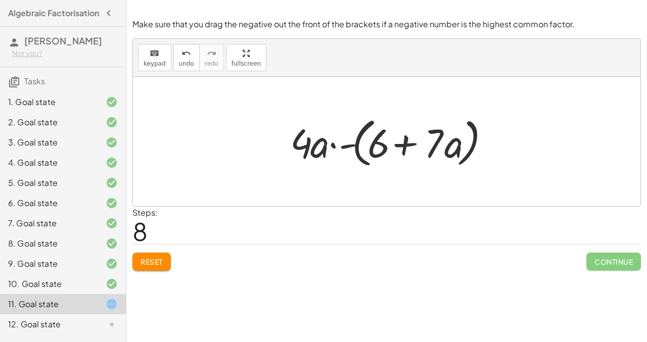
click at [410, 147] on div at bounding box center [390, 142] width 211 height 58
drag, startPoint x: 344, startPoint y: 144, endPoint x: 276, endPoint y: 144, distance: 67.7
click at [333, 147] on div at bounding box center [390, 142] width 211 height 58
click at [157, 247] on div "Reset Continue" at bounding box center [386, 257] width 508 height 27
click at [164, 254] on button "Reset" at bounding box center [151, 262] width 38 height 18
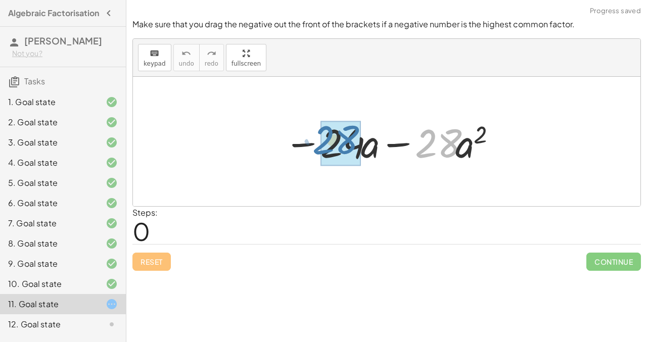
drag, startPoint x: 441, startPoint y: 148, endPoint x: 341, endPoint y: 144, distance: 99.6
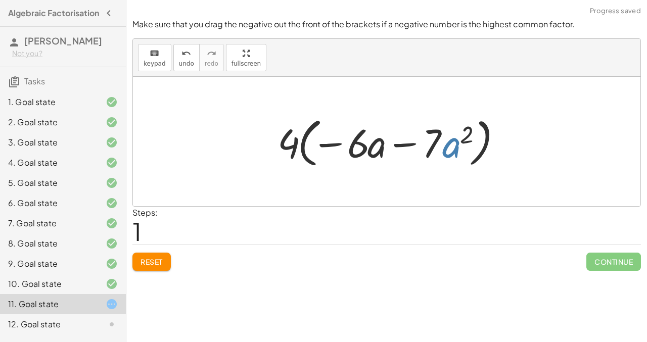
click at [452, 148] on div at bounding box center [390, 142] width 236 height 58
drag, startPoint x: 379, startPoint y: 152, endPoint x: 453, endPoint y: 152, distance: 73.7
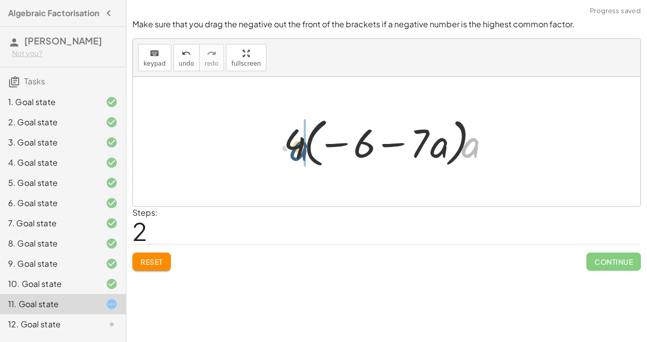
drag, startPoint x: 473, startPoint y: 146, endPoint x: 301, endPoint y: 149, distance: 172.3
click at [301, 149] on div at bounding box center [390, 142] width 224 height 58
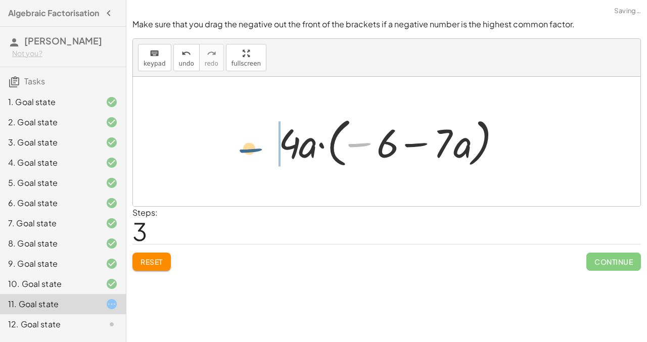
drag, startPoint x: 354, startPoint y: 144, endPoint x: 250, endPoint y: 146, distance: 104.6
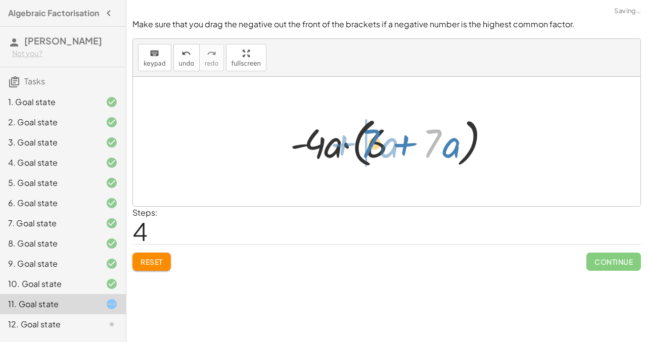
drag, startPoint x: 436, startPoint y: 139, endPoint x: 372, endPoint y: 139, distance: 64.7
click at [372, 139] on div at bounding box center [390, 142] width 211 height 58
